Goal: Navigation & Orientation: Go to known website

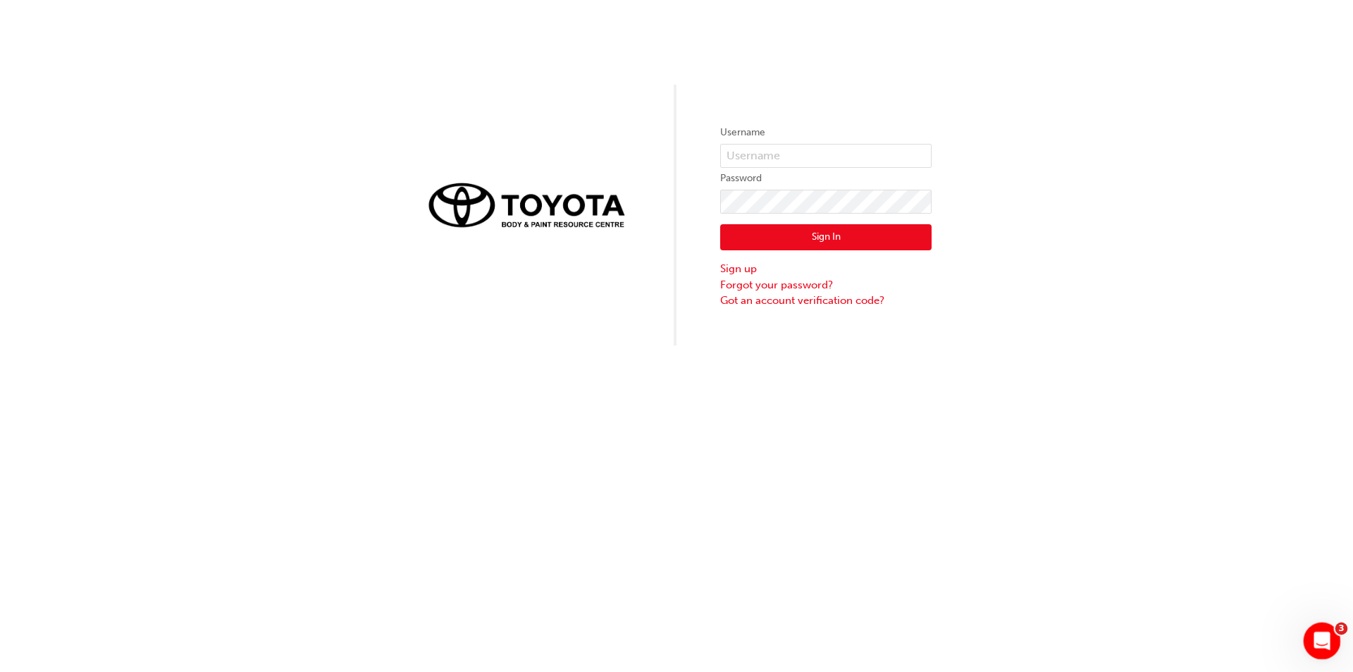
click at [1323, 640] on icon "Open Intercom Messenger" at bounding box center [1320, 638] width 23 height 23
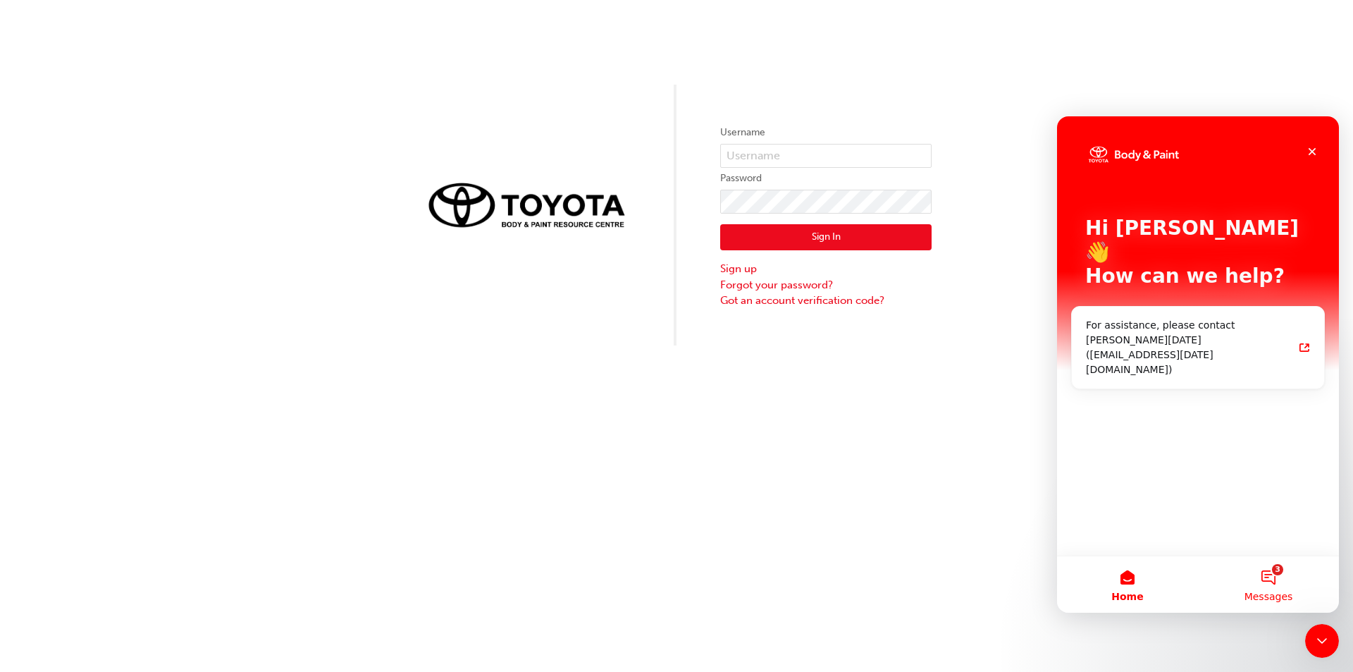
click at [1276, 585] on button "3 Messages" at bounding box center [1268, 584] width 141 height 56
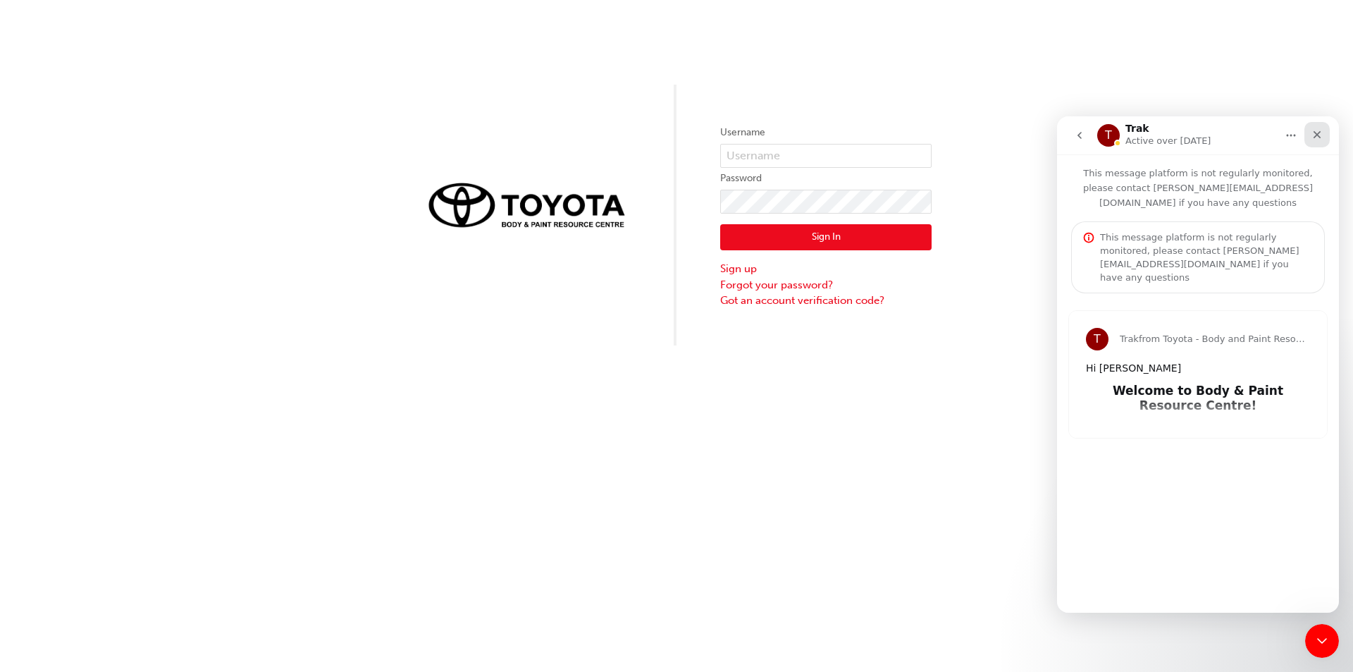
click at [1320, 132] on icon "Close" at bounding box center [1317, 135] width 8 height 8
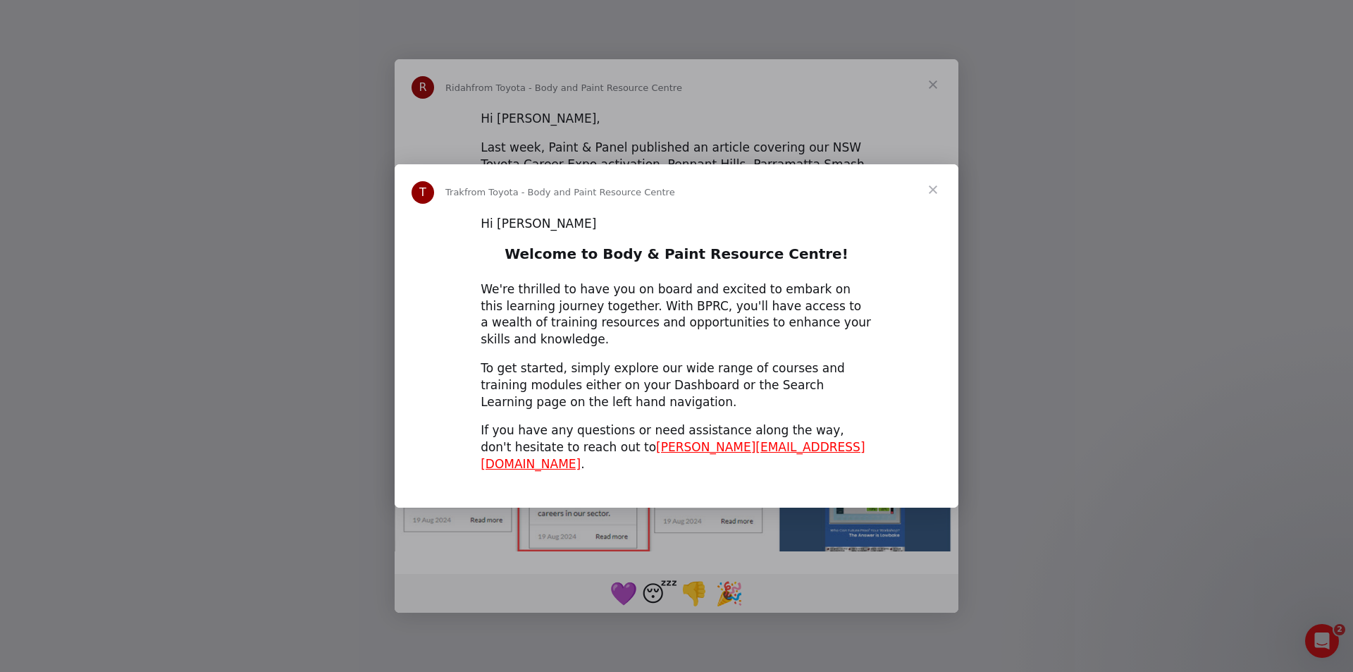
click at [937, 91] on div "Intercom messenger" at bounding box center [676, 336] width 1353 height 672
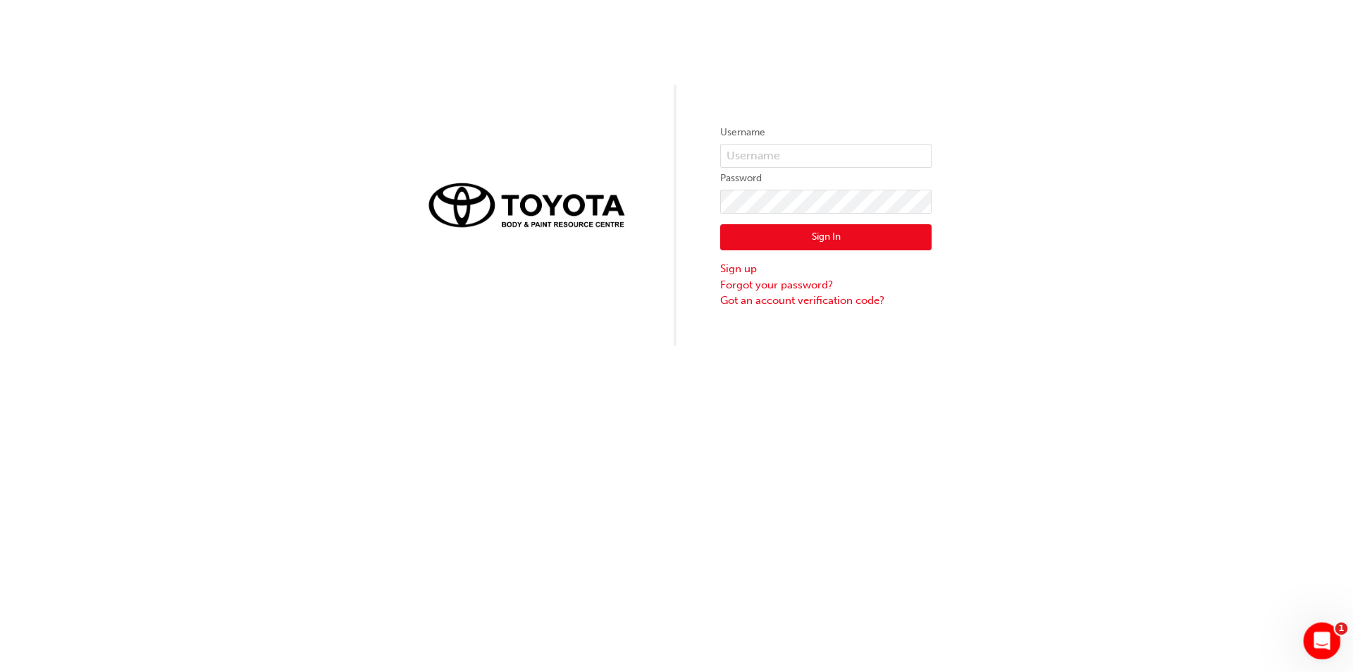
click at [1311, 630] on div "Open Intercom Messenger" at bounding box center [1320, 638] width 47 height 47
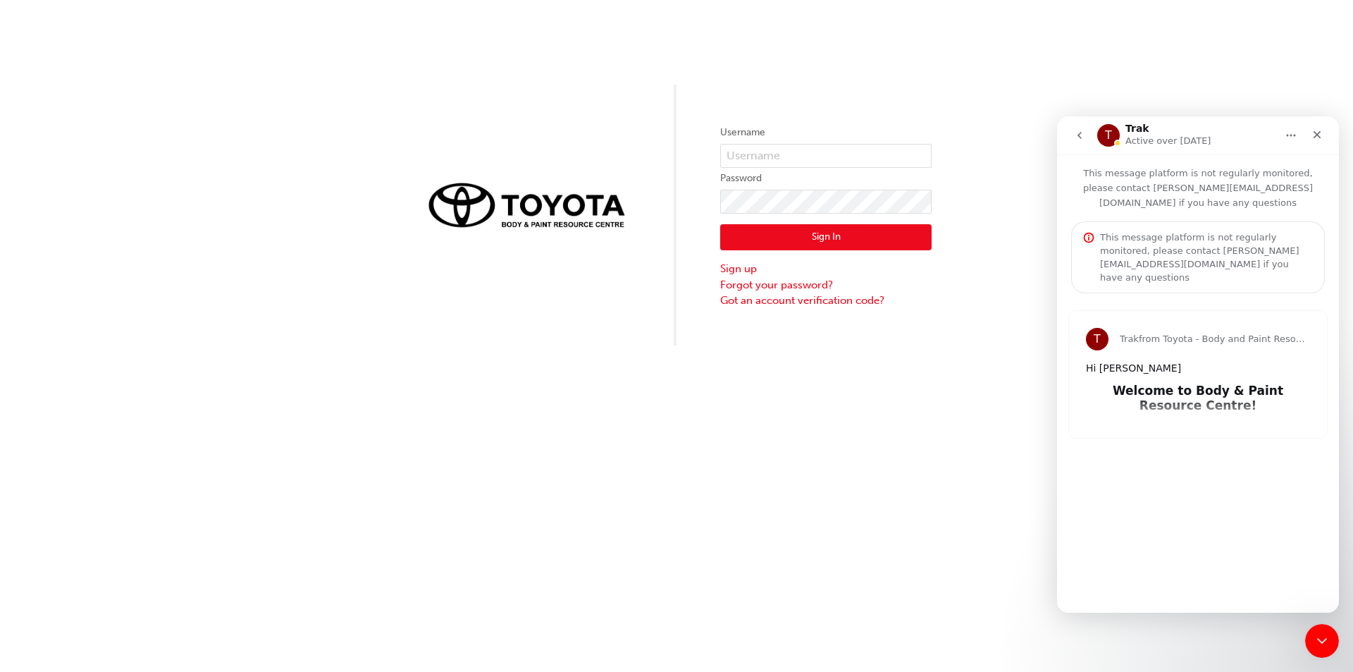
click at [1084, 131] on icon "go back" at bounding box center [1079, 135] width 11 height 11
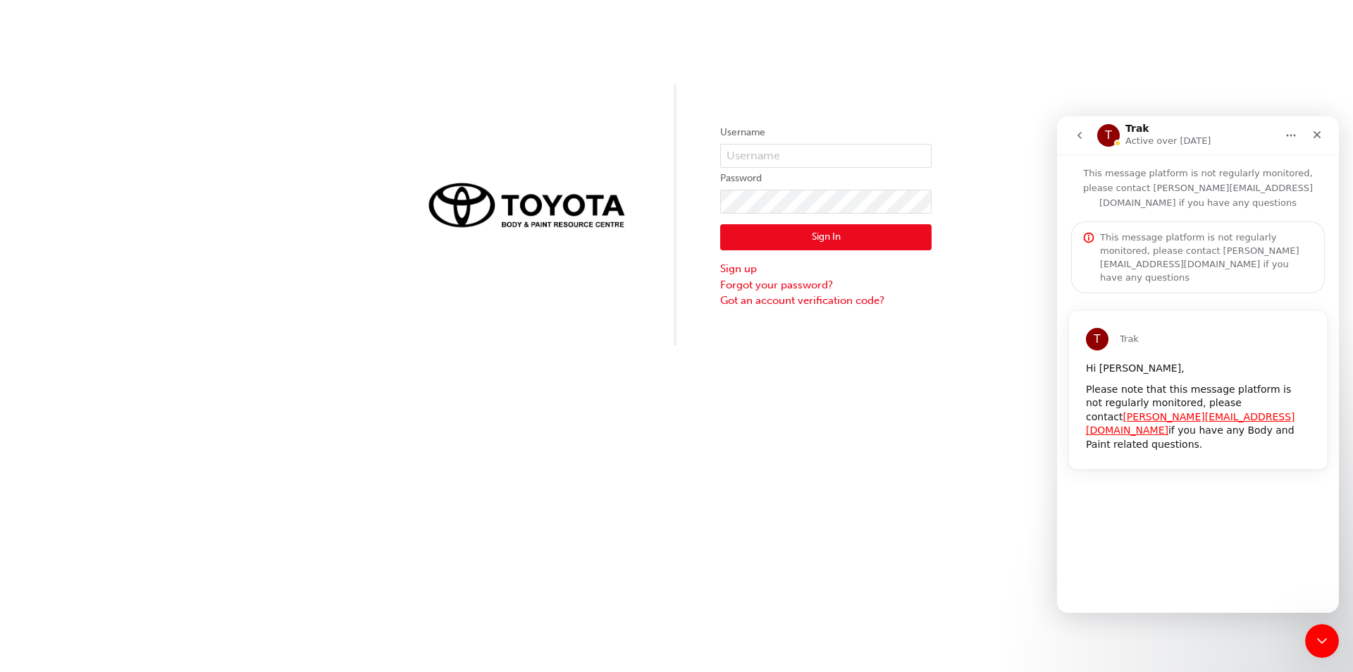
click at [1081, 132] on icon "go back" at bounding box center [1079, 135] width 4 height 7
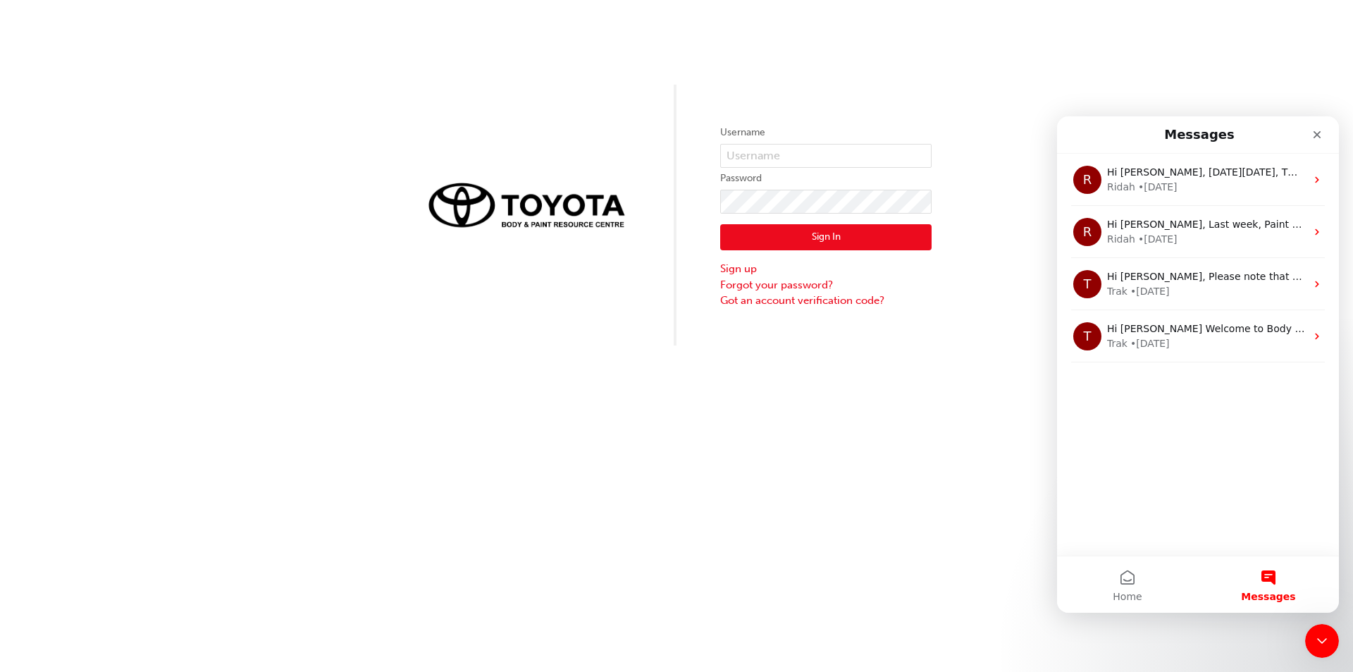
click at [946, 452] on div "Username Password Sign In Sign up Forgot your password? Got an account verifica…" at bounding box center [676, 336] width 1353 height 672
click at [1320, 134] on icon "Close" at bounding box center [1316, 134] width 11 height 11
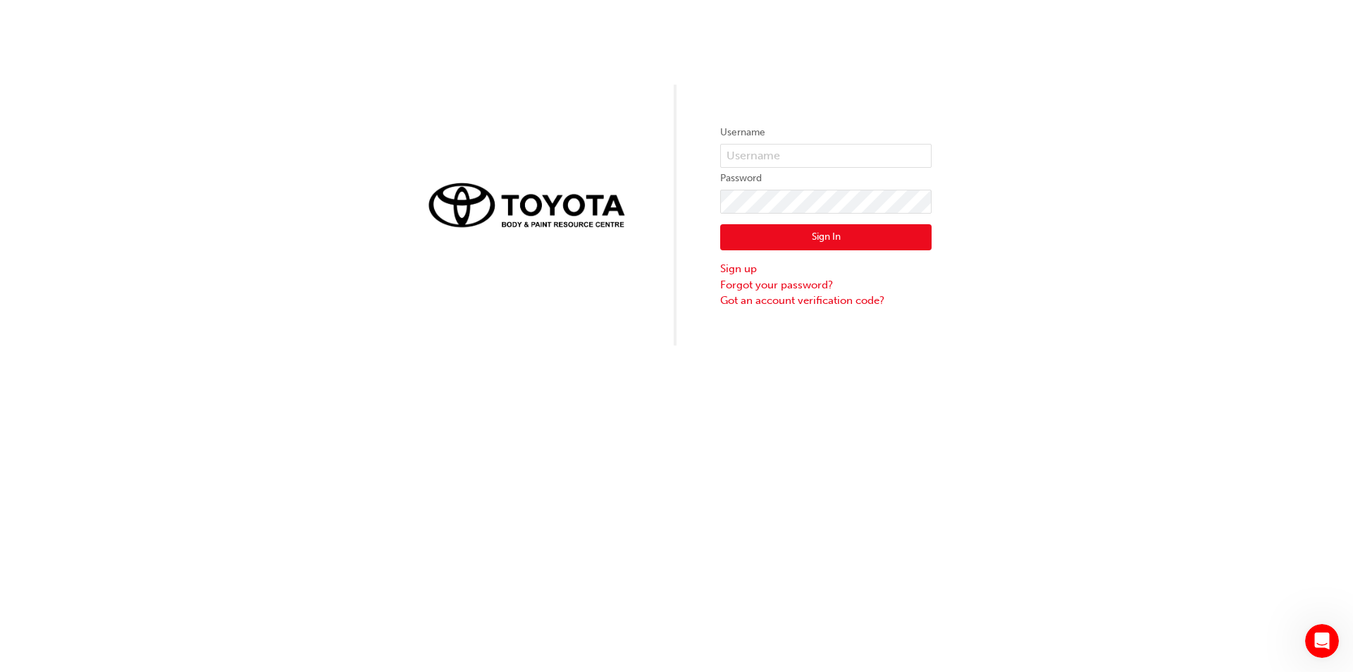
click at [861, 437] on div "Username Password Sign In Sign up Forgot your password? Got an account verifica…" at bounding box center [676, 336] width 1353 height 672
click at [751, 155] on input "text" at bounding box center [825, 156] width 211 height 24
click at [741, 156] on input "text" at bounding box center [825, 156] width 211 height 24
click at [736, 158] on input "text" at bounding box center [825, 156] width 211 height 24
click at [843, 122] on div "Username Password Sign In Sign up Forgot your password? Got an account verifica…" at bounding box center [825, 215] width 211 height 187
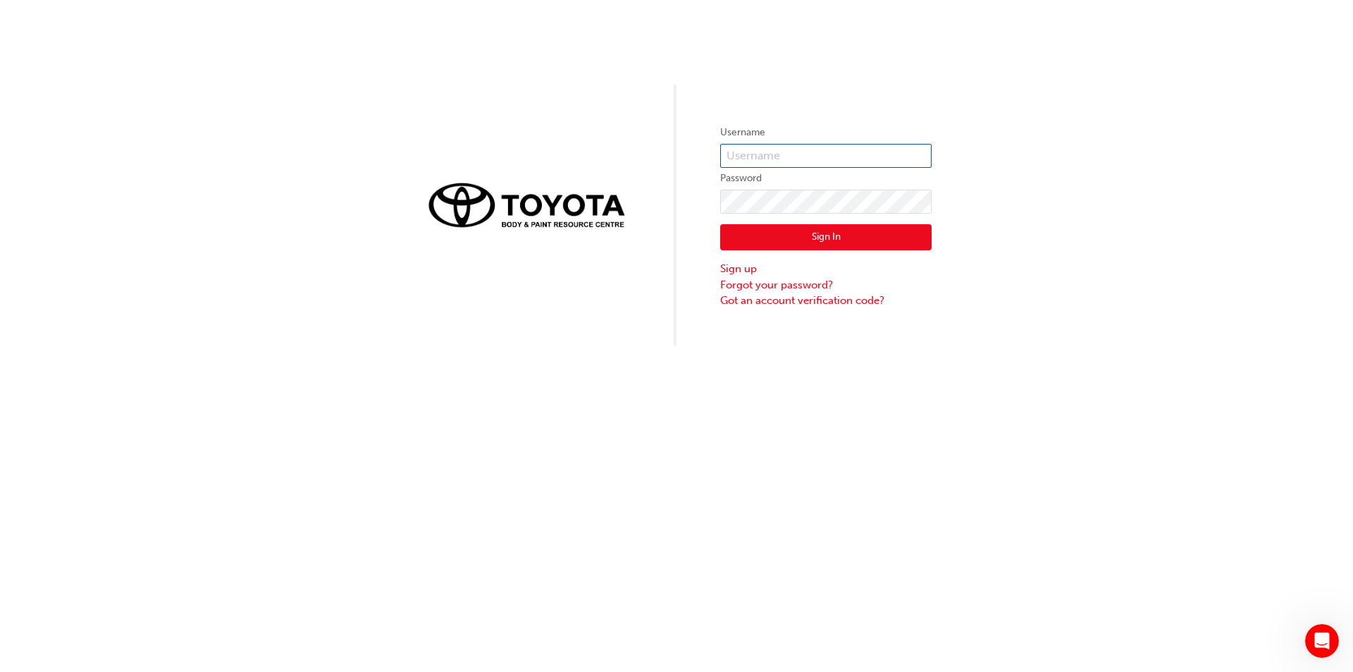
click at [808, 158] on input "text" at bounding box center [825, 156] width 211 height 24
type input "[EMAIL_ADDRESS][DOMAIN_NAME]"
click button "Sign In" at bounding box center [825, 237] width 211 height 27
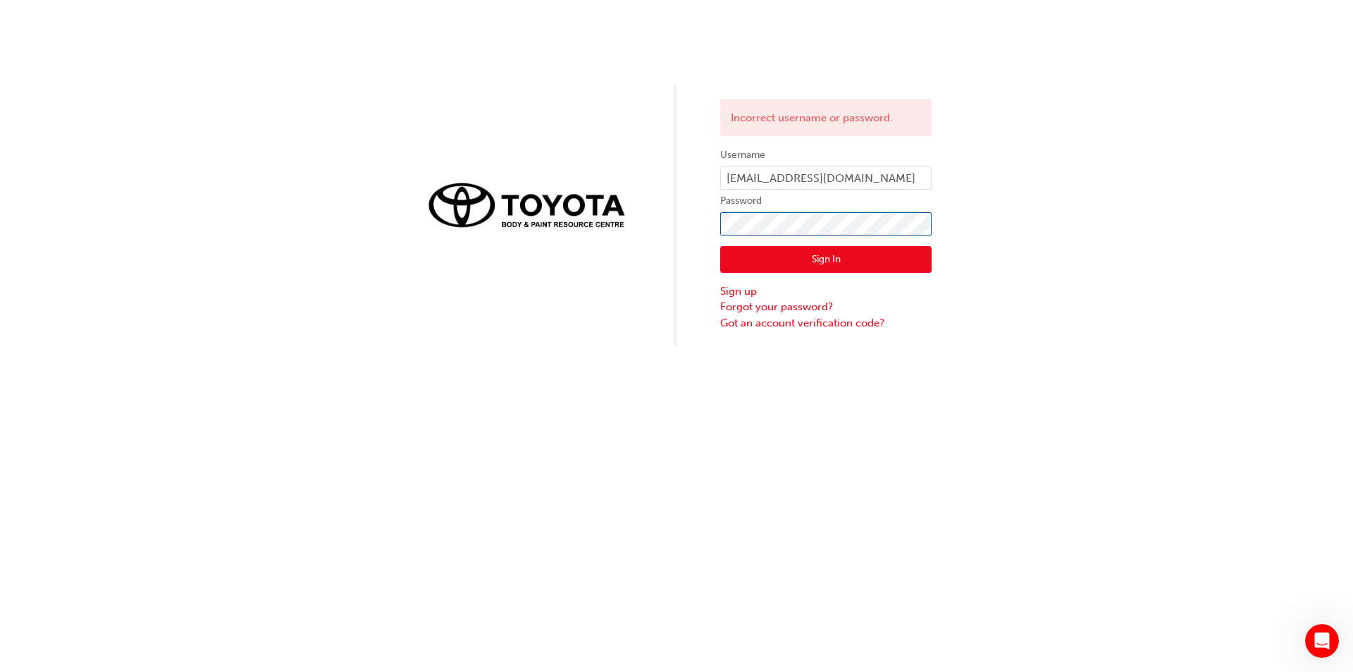
click button "Sign In" at bounding box center [825, 259] width 211 height 27
